Goal: Task Accomplishment & Management: Manage account settings

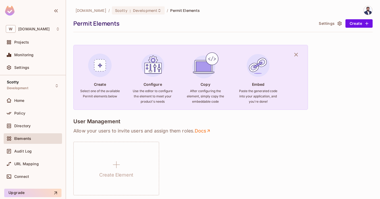
scroll to position [41, 0]
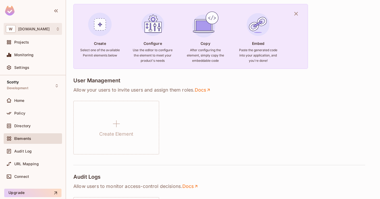
click at [30, 32] on div "W warpdrivetech.in" at bounding box center [33, 29] width 54 height 8
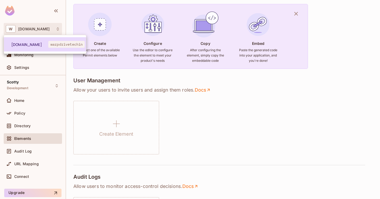
click at [29, 41] on li "warpdrivetech.in warpdrivetechin" at bounding box center [45, 44] width 82 height 14
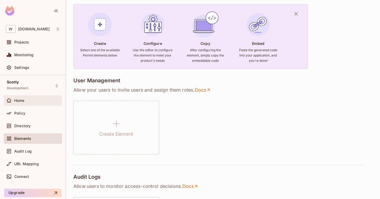
click at [27, 98] on div "Home" at bounding box center [37, 100] width 46 height 4
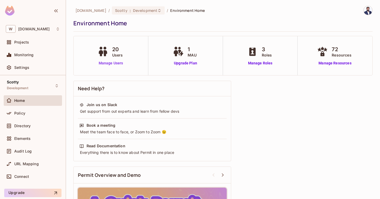
click at [116, 63] on link "Manage Users" at bounding box center [110, 63] width 29 height 6
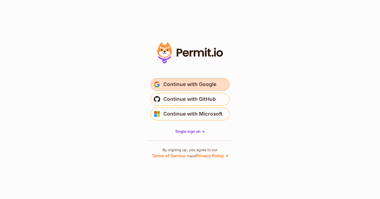
click at [210, 81] on span "Continue with Google" at bounding box center [189, 84] width 53 height 8
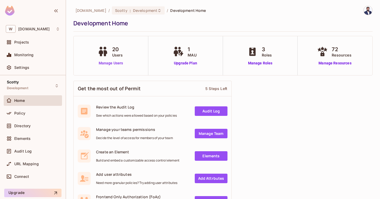
click at [113, 64] on link "Manage Users" at bounding box center [110, 63] width 29 height 6
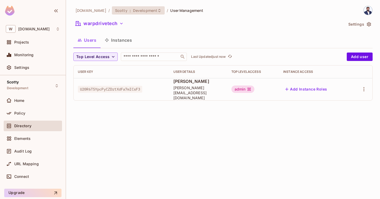
click at [145, 10] on span "Development" at bounding box center [145, 10] width 24 height 5
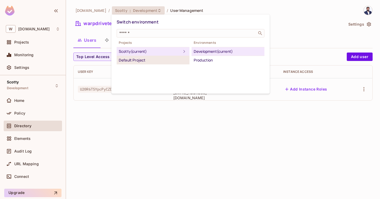
click at [140, 62] on div "Default Project" at bounding box center [153, 60] width 69 height 6
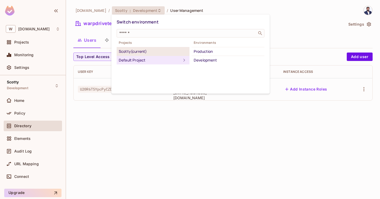
click at [151, 49] on div "Scotty (current)" at bounding box center [153, 51] width 69 height 6
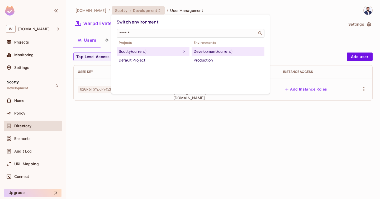
click at [139, 34] on input "text" at bounding box center [186, 33] width 137 height 5
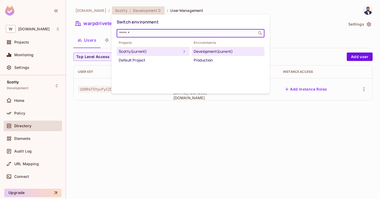
click at [203, 20] on div "Switch environment" at bounding box center [191, 22] width 148 height 10
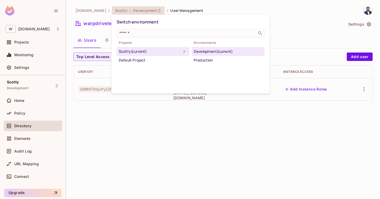
click at [90, 18] on div at bounding box center [190, 99] width 380 height 199
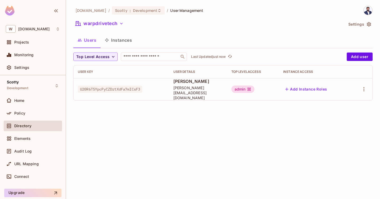
click at [88, 11] on span "warpdrivetech.in" at bounding box center [90, 10] width 31 height 5
click at [50, 12] on div at bounding box center [33, 11] width 66 height 23
click at [59, 28] on icon at bounding box center [58, 29] width 4 height 4
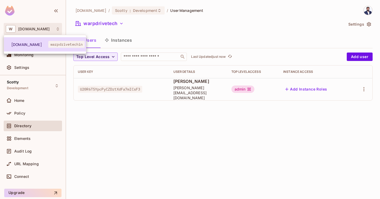
click at [36, 41] on li "warpdrivetech.in warpdrivetechin" at bounding box center [45, 44] width 82 height 14
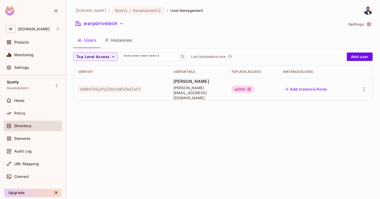
click at [160, 52] on div "warpdrivetech.in / Scotty : Development / User Management warpdrivetech Setting…" at bounding box center [222, 55] width 299 height 99
click at [351, 56] on button "Add user" at bounding box center [360, 56] width 26 height 8
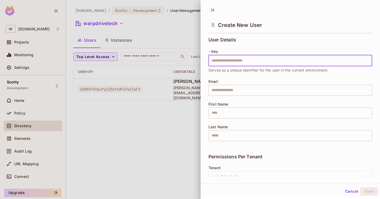
click at [245, 61] on input "text" at bounding box center [290, 60] width 164 height 11
click at [235, 65] on input "text" at bounding box center [290, 60] width 164 height 11
paste input "**********"
type input "**********"
click at [228, 89] on input "text" at bounding box center [290, 90] width 164 height 11
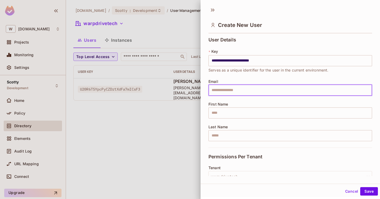
click at [230, 92] on input "text" at bounding box center [290, 90] width 164 height 11
paste input "**********"
type input "**********"
click at [224, 114] on input "text" at bounding box center [290, 112] width 164 height 11
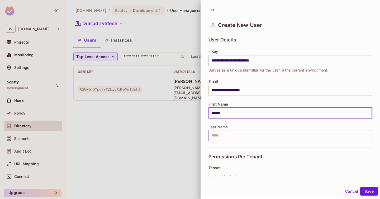
type input "******"
click at [220, 136] on input "text" at bounding box center [290, 135] width 164 height 11
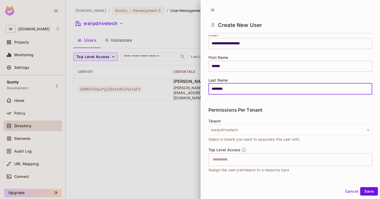
scroll to position [61, 0]
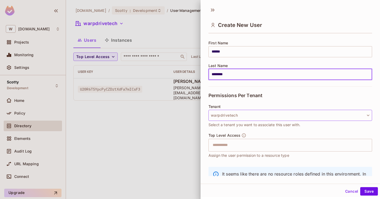
type input "********"
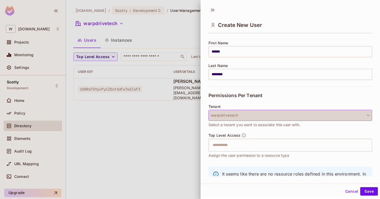
click at [235, 116] on button "warpdrivetech" at bounding box center [290, 115] width 164 height 11
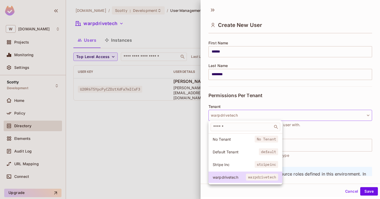
click at [235, 116] on div at bounding box center [190, 99] width 380 height 199
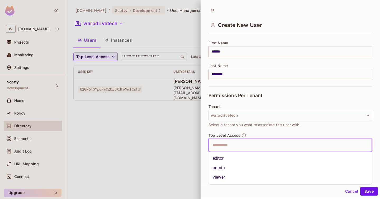
click at [227, 147] on input "text" at bounding box center [285, 145] width 152 height 11
click at [225, 168] on li "admin" at bounding box center [290, 167] width 164 height 9
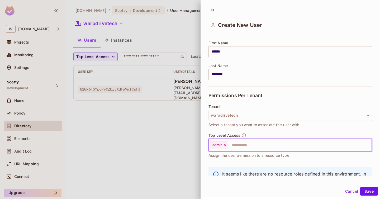
scroll to position [86, 0]
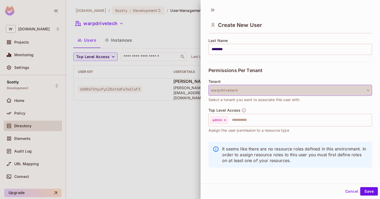
click at [244, 87] on button "warpdrivetech" at bounding box center [290, 90] width 164 height 11
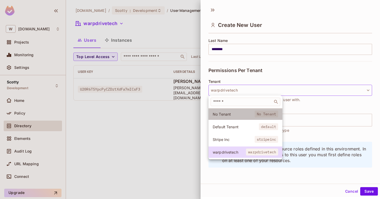
click at [232, 114] on span "No Tenant" at bounding box center [234, 114] width 42 height 5
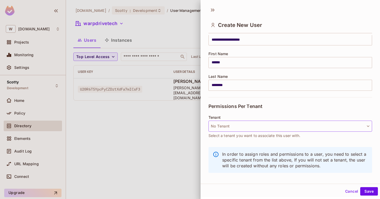
scroll to position [44, 0]
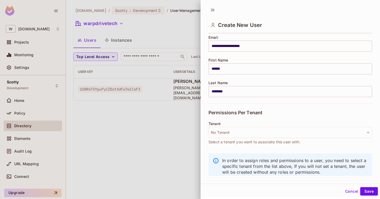
click at [296, 165] on p "In order to assign roles and permissions to a user, you need to select a specif…" at bounding box center [295, 165] width 146 height 17
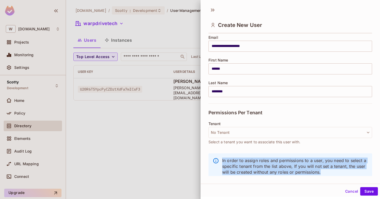
click at [296, 165] on p "In order to assign roles and permissions to a user, you need to select a specif…" at bounding box center [295, 165] width 146 height 17
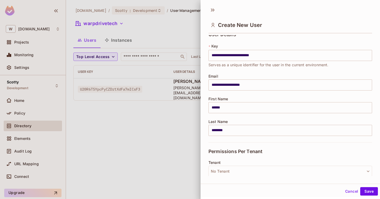
scroll to position [0, 0]
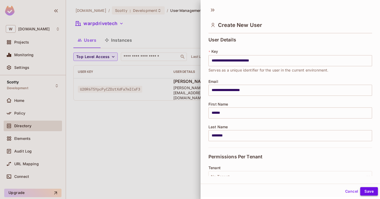
click at [366, 187] on button "Save" at bounding box center [369, 191] width 18 height 8
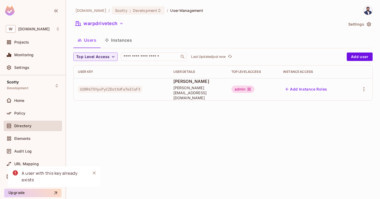
click at [124, 38] on button "Instances" at bounding box center [118, 39] width 36 height 13
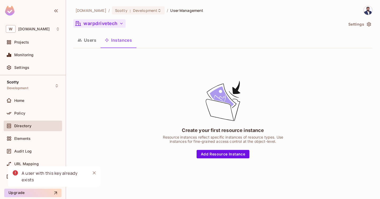
click at [119, 22] on icon "button" at bounding box center [121, 23] width 5 height 5
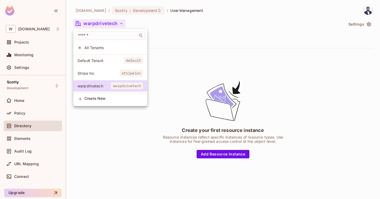
click at [104, 46] on span "All Tenants" at bounding box center [113, 47] width 59 height 5
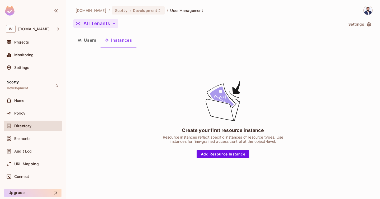
click at [88, 43] on button "Users" at bounding box center [86, 39] width 27 height 13
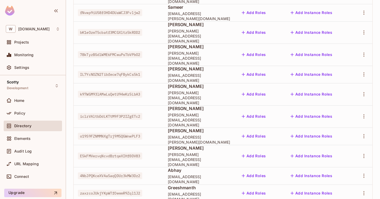
scroll to position [170, 0]
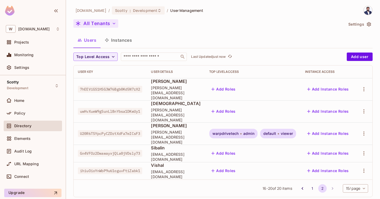
click at [171, 169] on span "vishal@warpdrivetech.in" at bounding box center [176, 174] width 50 height 10
click at [313, 184] on button "1" at bounding box center [312, 188] width 8 height 8
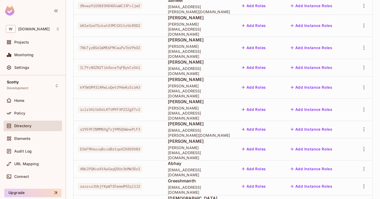
scroll to position [162, 0]
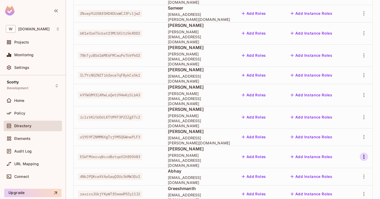
click at [362, 154] on icon "button" at bounding box center [364, 157] width 6 height 6
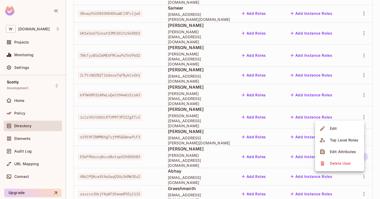
click at [343, 140] on div "Top Level Roles" at bounding box center [344, 139] width 28 height 5
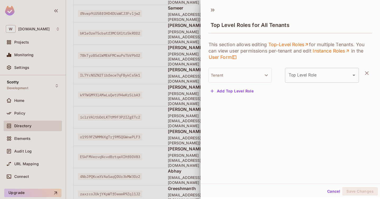
click at [247, 45] on p "This section allows editing Top-Level Roles for multiple Tenants. You can view …" at bounding box center [290, 50] width 164 height 19
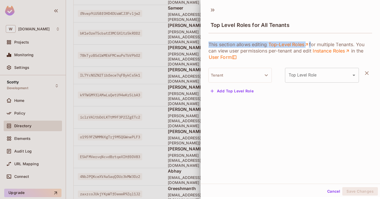
click at [247, 45] on p "This section allows editing Top-Level Roles for multiple Tenants. You can view …" at bounding box center [290, 50] width 164 height 19
click at [331, 189] on button "Cancel" at bounding box center [333, 191] width 17 height 8
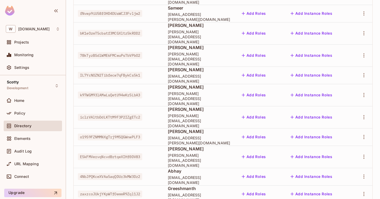
scroll to position [0, 0]
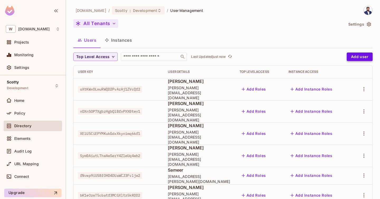
click at [358, 57] on button "Add user" at bounding box center [360, 56] width 26 height 8
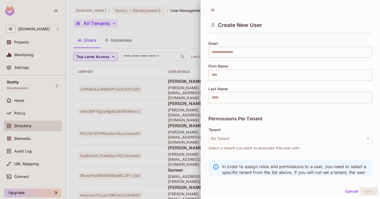
scroll to position [50, 0]
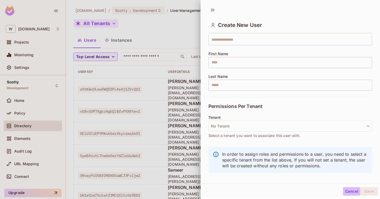
click at [351, 190] on button "Cancel" at bounding box center [351, 191] width 17 height 8
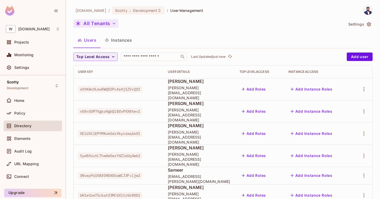
click at [128, 40] on button "Instances" at bounding box center [118, 39] width 36 height 13
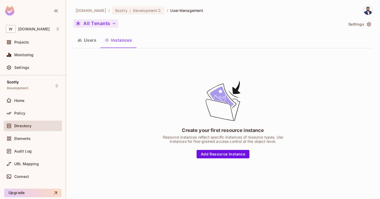
click at [93, 41] on button "Users" at bounding box center [86, 39] width 27 height 13
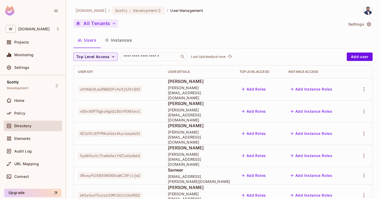
click at [128, 42] on button "Instances" at bounding box center [118, 39] width 36 height 13
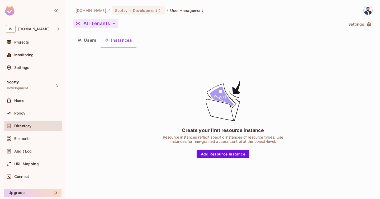
click at [85, 42] on button "Users" at bounding box center [86, 39] width 27 height 13
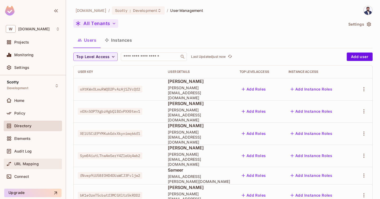
scroll to position [18, 0]
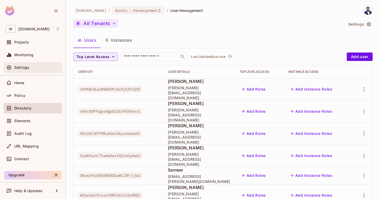
click at [31, 67] on div "Settings" at bounding box center [37, 67] width 46 height 4
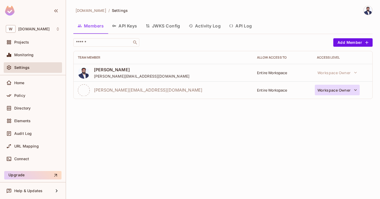
click at [354, 90] on icon "button" at bounding box center [355, 89] width 5 height 5
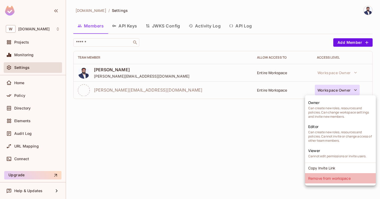
click at [321, 180] on li "Remove from workspace" at bounding box center [340, 178] width 71 height 10
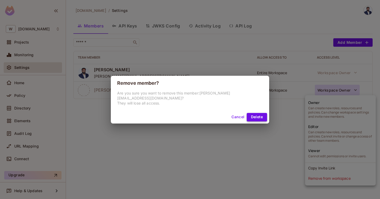
click at [249, 113] on button "Delete" at bounding box center [257, 117] width 20 height 8
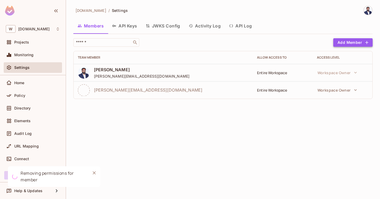
click at [358, 40] on button "Add Member" at bounding box center [352, 42] width 39 height 8
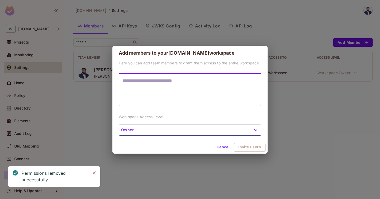
click at [201, 87] on textarea at bounding box center [189, 90] width 135 height 24
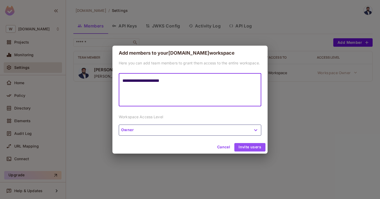
type textarea "**********"
click at [241, 147] on button "Invite users" at bounding box center [249, 147] width 31 height 8
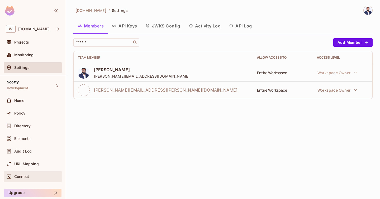
scroll to position [18, 0]
